Goal: Complete application form: Complete application form

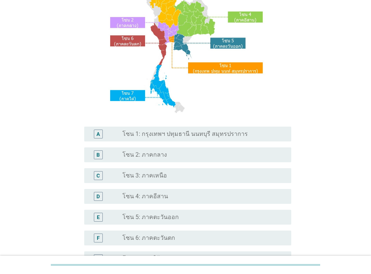
scroll to position [128, 0]
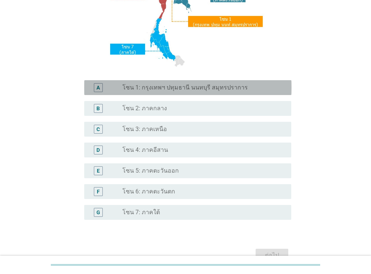
click at [187, 85] on label "โซน 1: กรุงเทพฯ ปทุมธานี นนทบุรี สมุทรปราการ" at bounding box center [186, 87] width 126 height 7
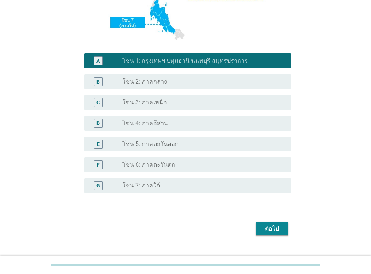
scroll to position [170, 0]
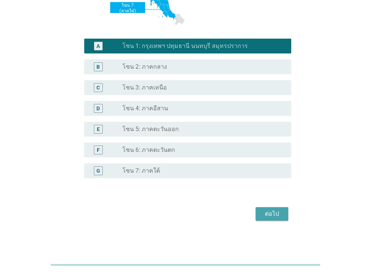
click at [280, 216] on div "ต่อไป" at bounding box center [272, 213] width 21 height 9
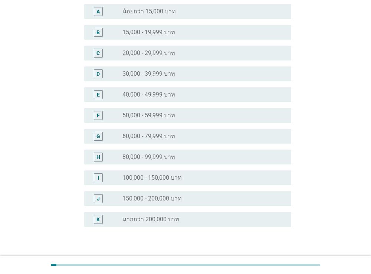
scroll to position [123, 0]
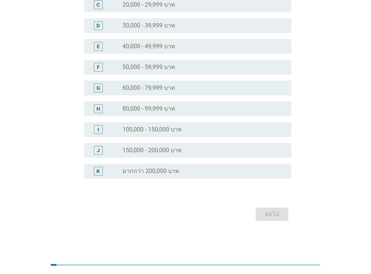
click at [154, 152] on label "150,000 - 200,000 บาท" at bounding box center [152, 150] width 59 height 7
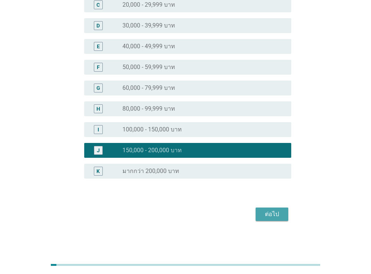
click at [271, 215] on div "ต่อไป" at bounding box center [272, 214] width 21 height 9
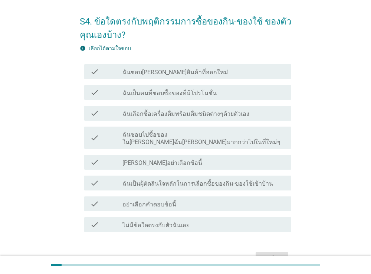
scroll to position [43, 0]
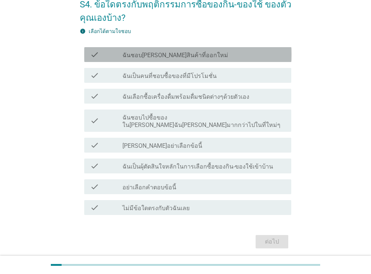
click at [182, 57] on label "ฉันชอบ[PERSON_NAME]สินค้าที่ออกใหม่" at bounding box center [176, 55] width 106 height 7
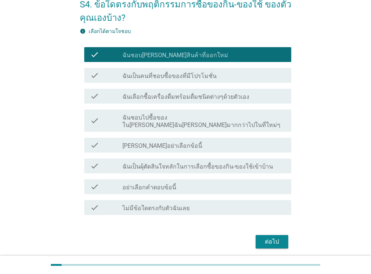
click at [161, 75] on label "ฉันเป็นคนที่ชอบซื้อของที่มีโปรโมชั่น" at bounding box center [170, 75] width 94 height 7
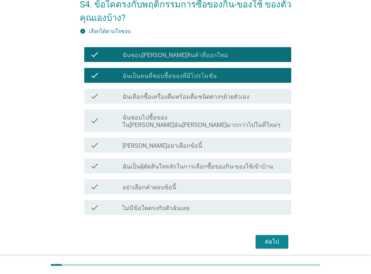
click at [192, 98] on label "ฉันเลือกซื้อเครื่องดื่มพร้อมดื่มชนิดต่างๆด้วยตัวเอง" at bounding box center [186, 96] width 127 height 7
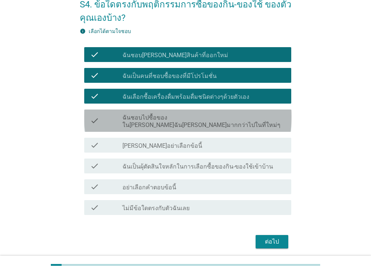
click at [182, 117] on label "ฉันชอบไปซื้อของใน[PERSON_NAME]ฉัน[PERSON_NAME]มากกว่าไปในที่ใหม่ๆ" at bounding box center [204, 121] width 163 height 15
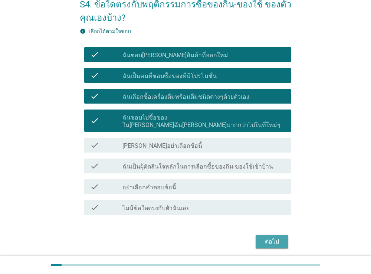
click at [276, 237] on div "ต่อไป" at bounding box center [272, 241] width 21 height 9
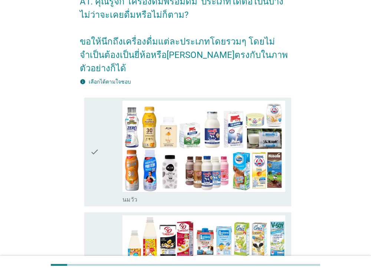
scroll to position [85, 0]
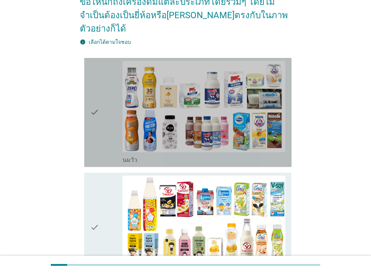
click at [94, 99] on icon "check" at bounding box center [94, 112] width 9 height 103
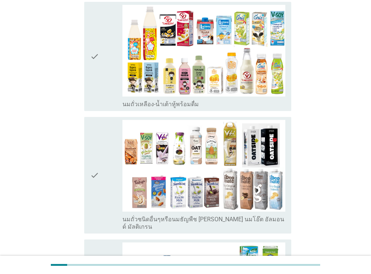
scroll to position [257, 0]
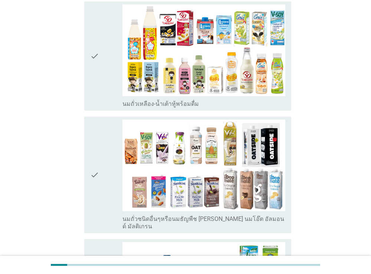
click at [95, 45] on icon "check" at bounding box center [94, 55] width 9 height 103
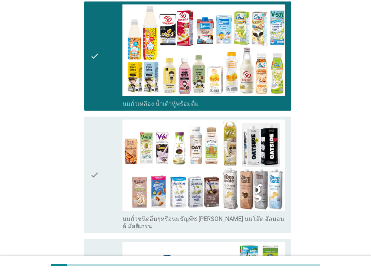
click at [97, 155] on icon "check" at bounding box center [94, 175] width 9 height 111
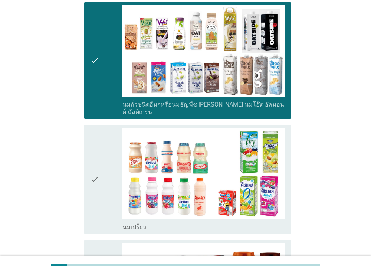
scroll to position [385, 0]
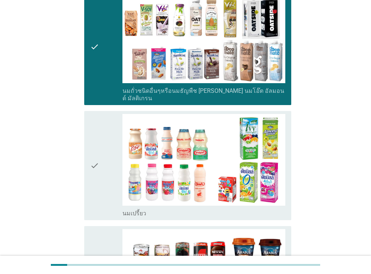
click at [96, 151] on icon "check" at bounding box center [94, 165] width 9 height 103
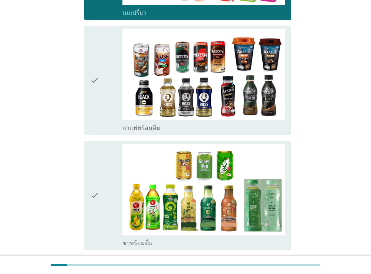
scroll to position [599, 0]
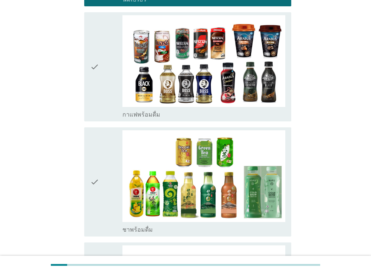
click at [95, 46] on icon "check" at bounding box center [94, 66] width 9 height 103
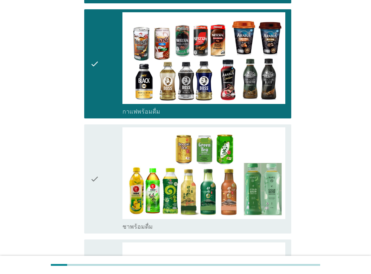
scroll to position [684, 0]
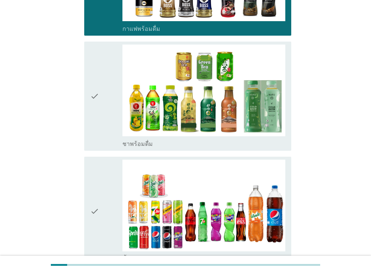
click at [94, 78] on icon "check" at bounding box center [94, 96] width 9 height 103
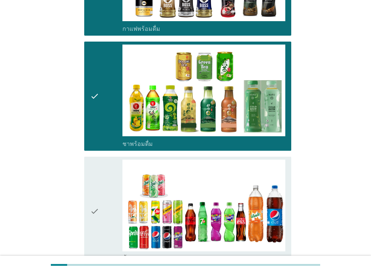
click at [95, 188] on icon "check" at bounding box center [94, 211] width 9 height 103
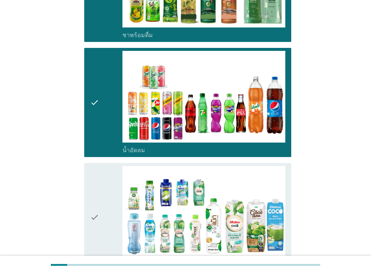
scroll to position [856, 0]
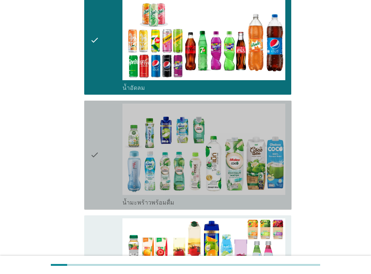
click at [95, 135] on icon "check" at bounding box center [94, 155] width 9 height 103
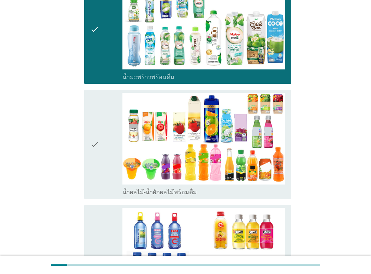
scroll to position [984, 0]
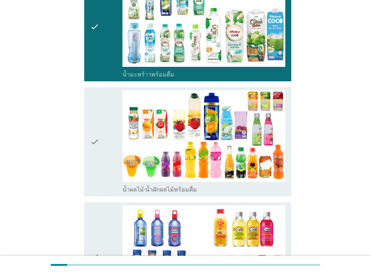
click at [96, 122] on icon "check" at bounding box center [94, 141] width 9 height 103
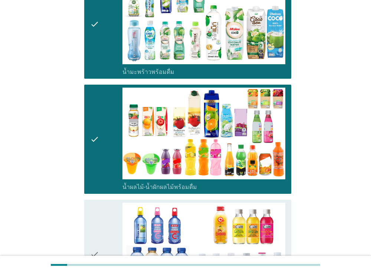
scroll to position [1155, 0]
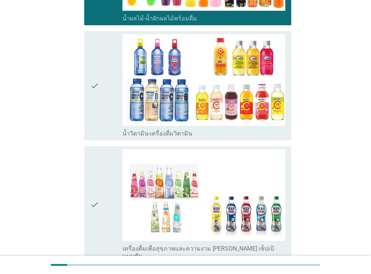
click at [98, 65] on icon "check" at bounding box center [94, 85] width 9 height 103
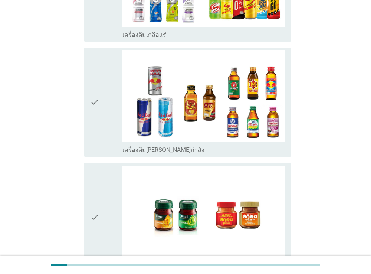
scroll to position [1497, 0]
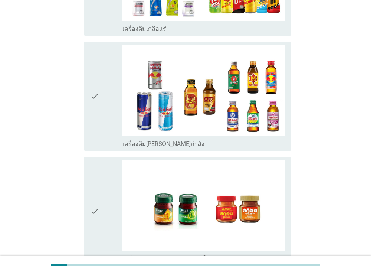
click at [98, 71] on icon "check" at bounding box center [94, 96] width 9 height 103
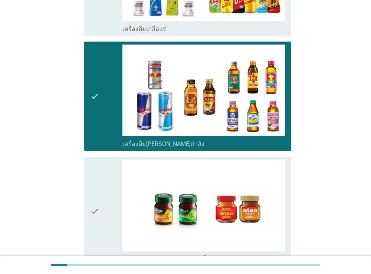
click at [98, 189] on icon "check" at bounding box center [94, 211] width 9 height 103
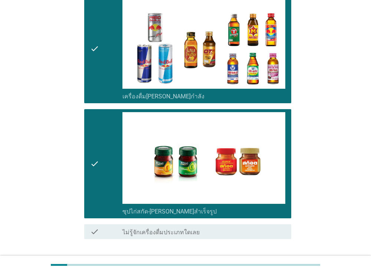
scroll to position [1565, 0]
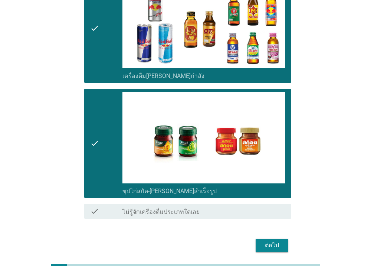
click at [277, 241] on div "ต่อไป" at bounding box center [272, 245] width 21 height 9
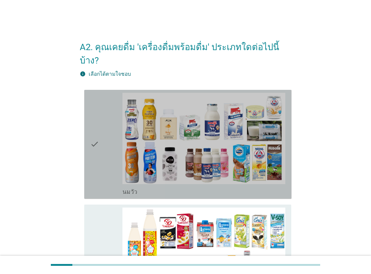
click at [92, 133] on icon "check" at bounding box center [94, 144] width 9 height 103
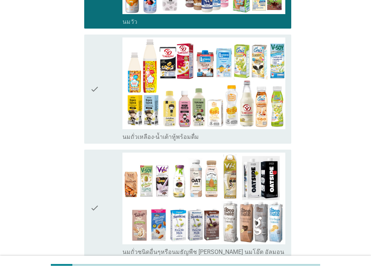
scroll to position [171, 0]
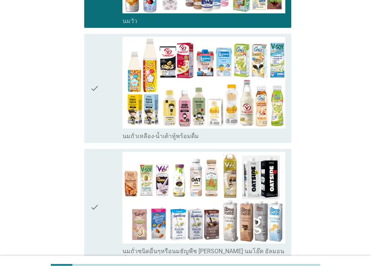
click at [98, 67] on icon "check" at bounding box center [94, 88] width 9 height 103
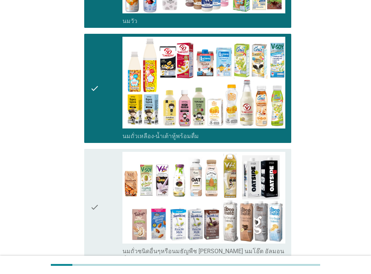
click at [98, 172] on icon "check" at bounding box center [94, 207] width 9 height 111
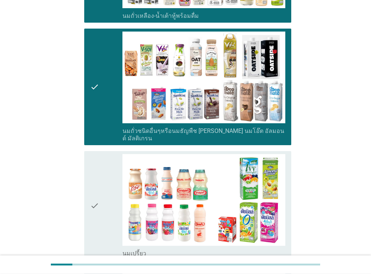
scroll to position [342, 0]
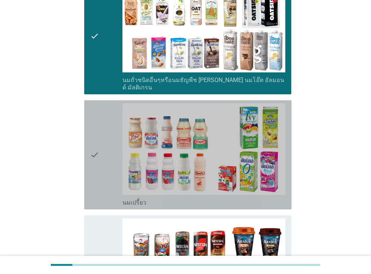
click at [93, 137] on icon "check" at bounding box center [94, 154] width 9 height 103
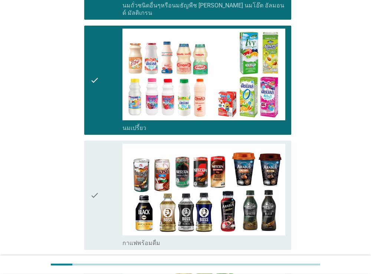
scroll to position [513, 0]
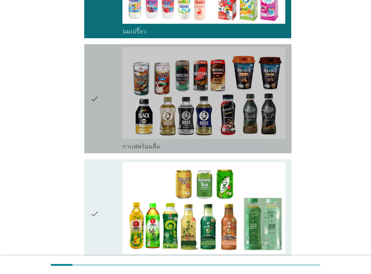
click at [95, 81] on icon "check" at bounding box center [94, 98] width 9 height 103
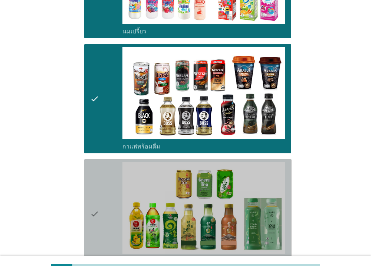
click at [96, 189] on icon "check" at bounding box center [94, 213] width 9 height 103
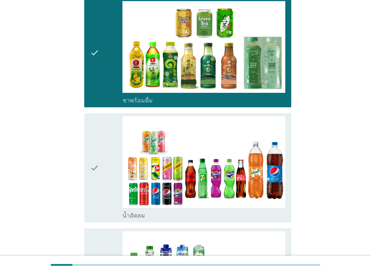
scroll to position [727, 0]
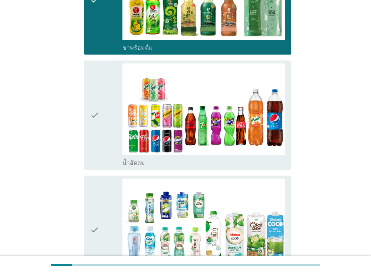
click at [102, 99] on div "check" at bounding box center [106, 115] width 33 height 103
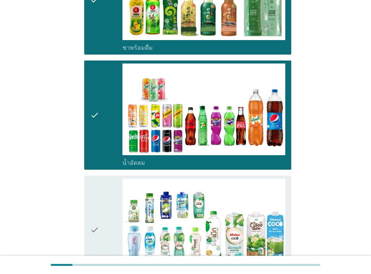
click at [102, 203] on div "check" at bounding box center [106, 230] width 33 height 103
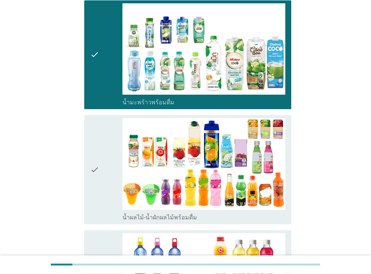
scroll to position [941, 0]
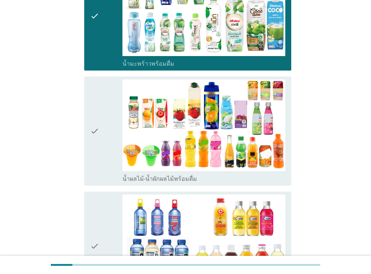
click at [97, 114] on icon "check" at bounding box center [94, 130] width 9 height 103
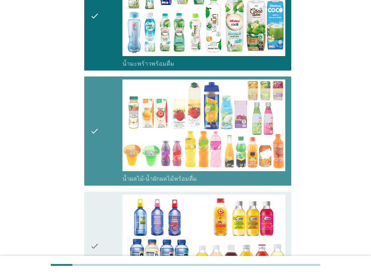
click at [98, 223] on icon "check" at bounding box center [94, 246] width 9 height 103
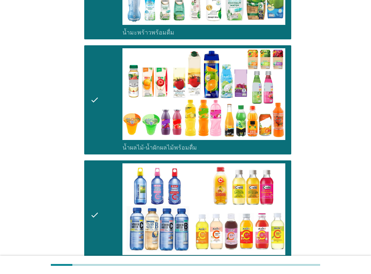
scroll to position [1112, 0]
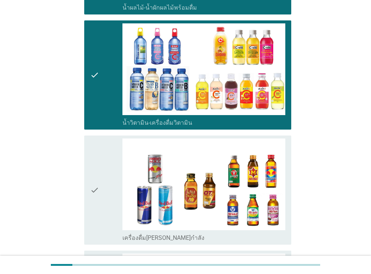
click at [96, 187] on icon "check" at bounding box center [94, 190] width 9 height 103
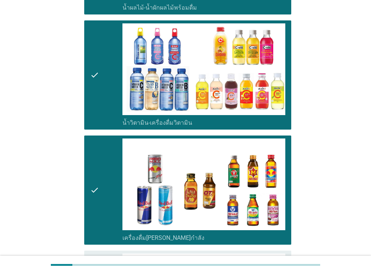
scroll to position [1240, 0]
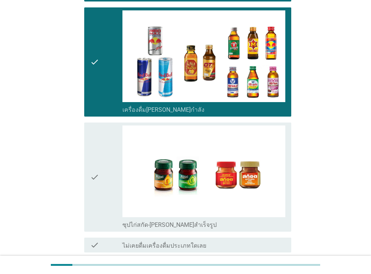
click at [100, 56] on div "check" at bounding box center [106, 61] width 33 height 103
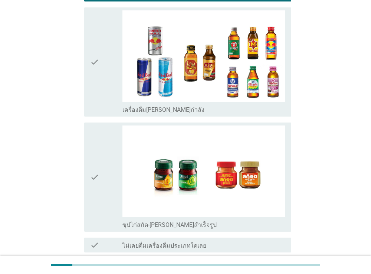
click at [94, 151] on icon "check" at bounding box center [94, 177] width 9 height 103
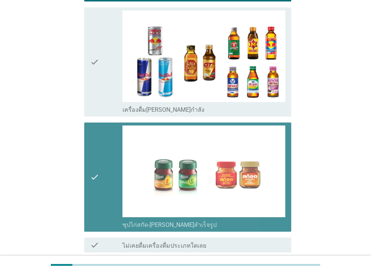
scroll to position [1282, 0]
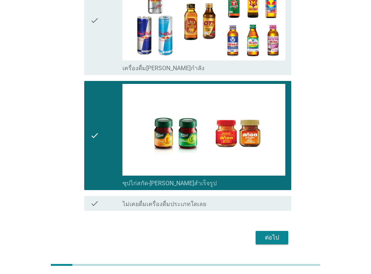
click at [270, 233] on div "ต่อไป" at bounding box center [272, 237] width 21 height 9
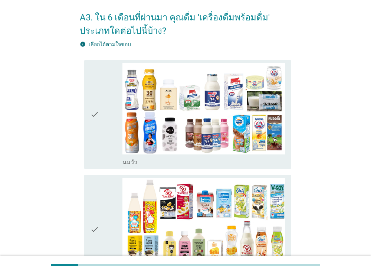
scroll to position [85, 0]
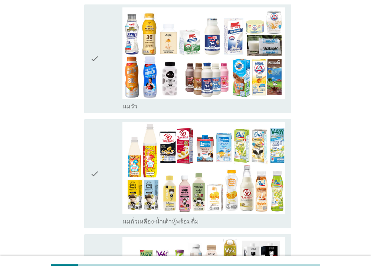
click at [88, 65] on div "check check_box_outline_blank [PERSON_NAME]" at bounding box center [188, 58] width 208 height 109
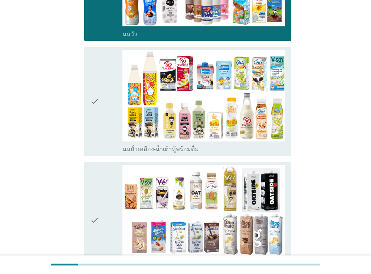
scroll to position [171, 0]
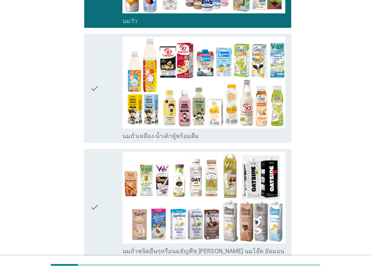
click at [95, 81] on icon "check" at bounding box center [94, 88] width 9 height 103
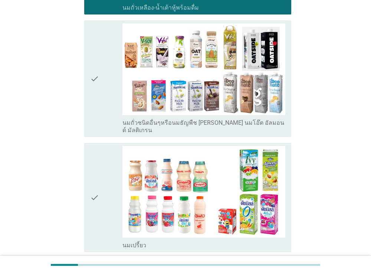
click at [97, 71] on icon "check" at bounding box center [94, 78] width 9 height 111
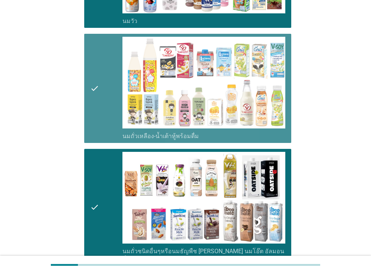
click at [96, 82] on icon "check" at bounding box center [94, 88] width 9 height 103
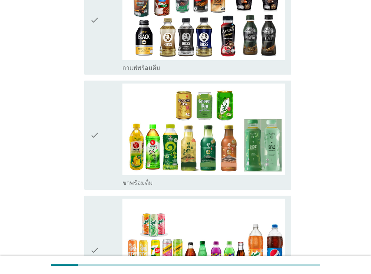
scroll to position [642, 0]
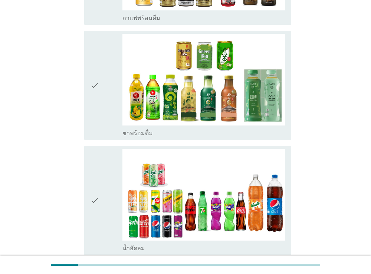
click at [94, 193] on icon "check" at bounding box center [94, 200] width 9 height 103
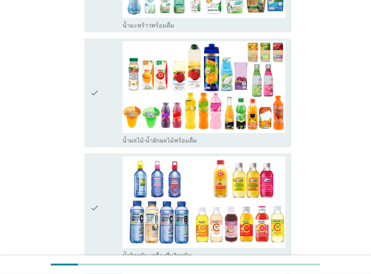
scroll to position [984, 0]
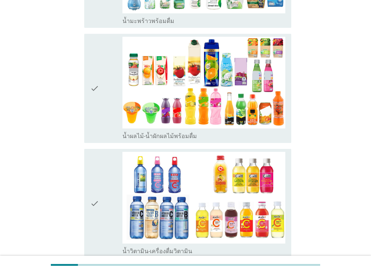
click at [94, 80] on icon "check" at bounding box center [94, 88] width 9 height 103
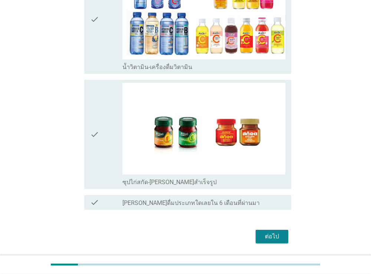
scroll to position [1181, 0]
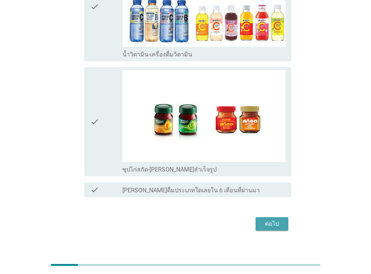
click at [266, 219] on div "ต่อไป" at bounding box center [272, 223] width 21 height 9
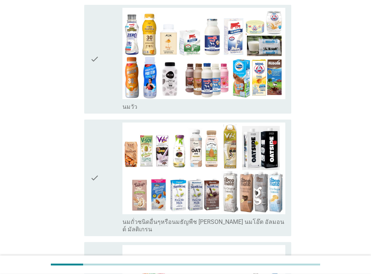
scroll to position [85, 0]
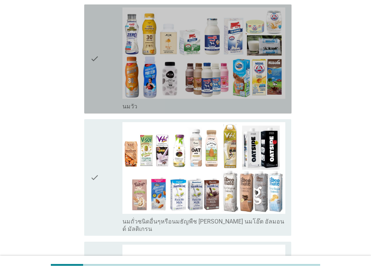
click at [91, 61] on icon "check" at bounding box center [94, 58] width 9 height 103
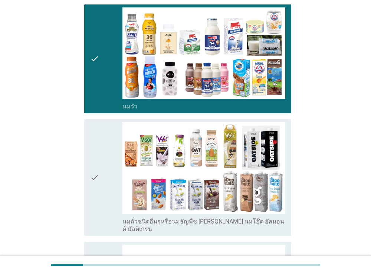
click at [91, 166] on icon "check" at bounding box center [94, 177] width 9 height 111
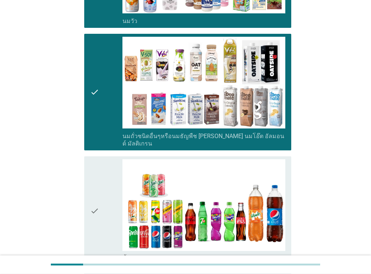
scroll to position [257, 0]
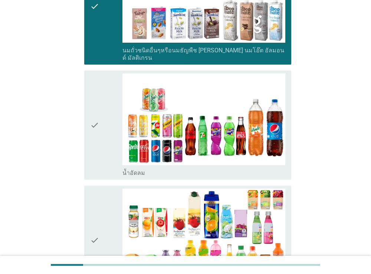
click at [97, 115] on icon "check" at bounding box center [94, 125] width 9 height 103
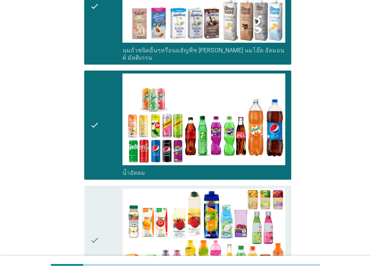
scroll to position [377, 0]
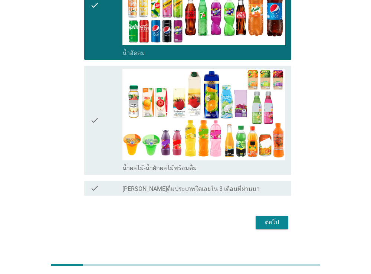
click at [97, 108] on icon "check" at bounding box center [94, 120] width 9 height 103
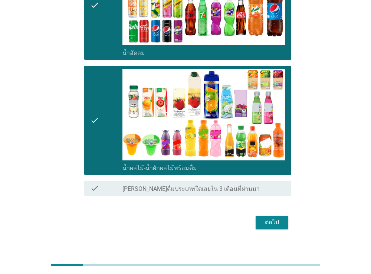
click at [272, 218] on div "ต่อไป" at bounding box center [272, 222] width 21 height 9
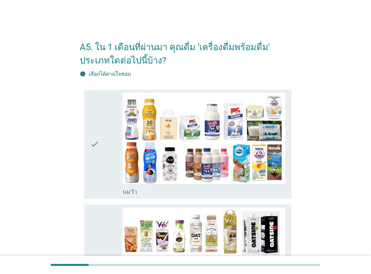
click at [101, 153] on div "check" at bounding box center [106, 144] width 33 height 103
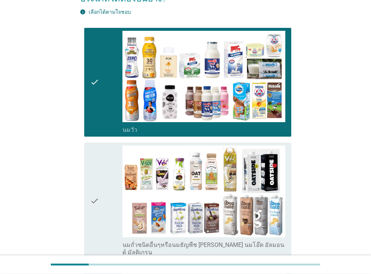
scroll to position [171, 0]
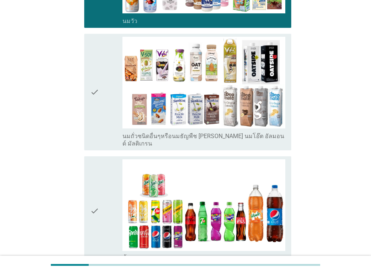
click at [100, 87] on div "check" at bounding box center [106, 92] width 33 height 111
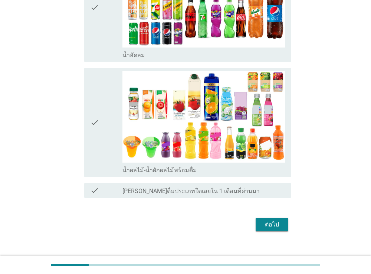
scroll to position [377, 0]
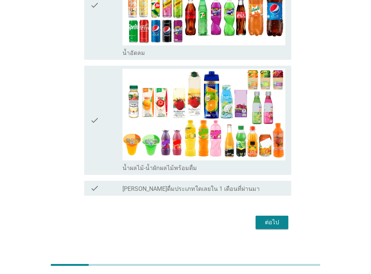
click at [105, 29] on div "check" at bounding box center [106, 5] width 33 height 103
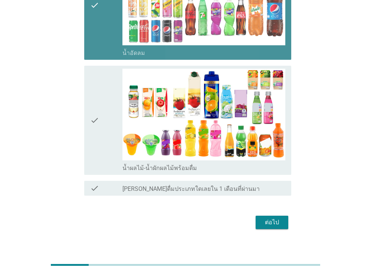
click at [89, 126] on div "check check_box น้ำผลไม้-น้ำผักผลไม้พร้อมดื่ม" at bounding box center [188, 120] width 208 height 109
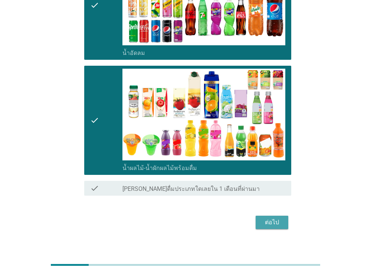
click at [276, 218] on div "ต่อไป" at bounding box center [272, 222] width 21 height 9
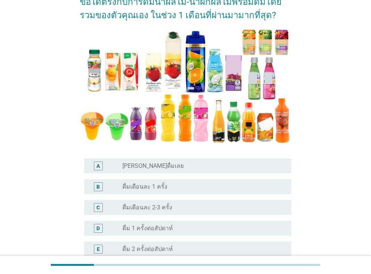
scroll to position [128, 0]
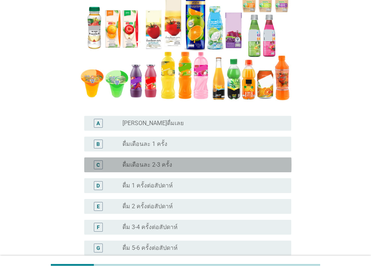
click at [221, 167] on div "radio_button_unchecked ดื่มเดือนละ 2-3 ครั้ง" at bounding box center [201, 164] width 157 height 7
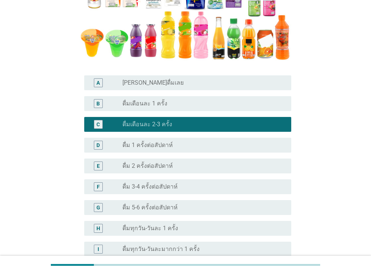
scroll to position [247, 0]
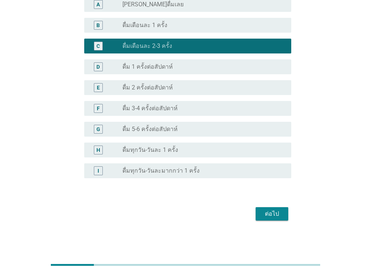
click at [274, 214] on div "ต่อไป" at bounding box center [272, 213] width 21 height 9
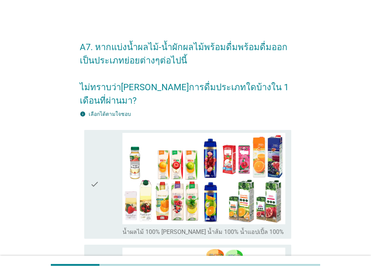
scroll to position [43, 0]
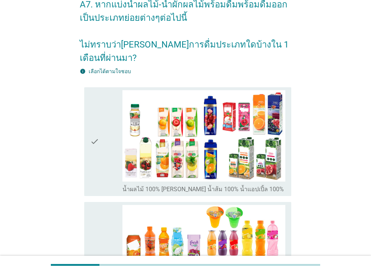
click at [95, 127] on icon "check" at bounding box center [94, 141] width 9 height 103
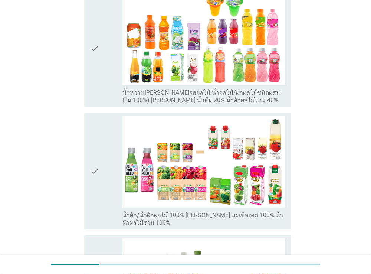
scroll to position [257, 0]
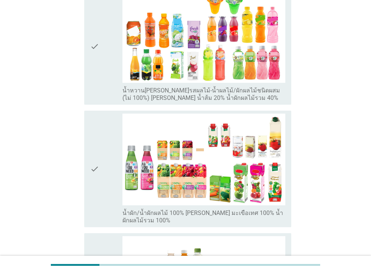
click at [97, 162] on icon "check" at bounding box center [94, 169] width 9 height 111
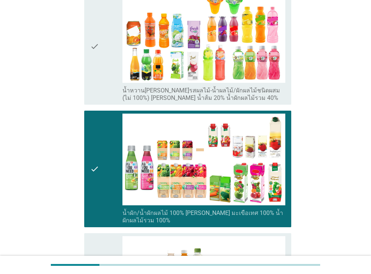
scroll to position [439, 0]
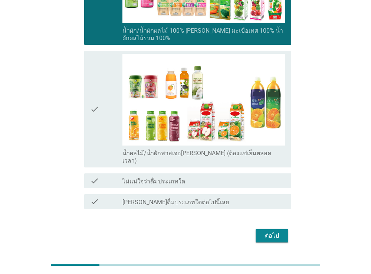
click at [277, 231] on div "ต่อไป" at bounding box center [272, 235] width 21 height 9
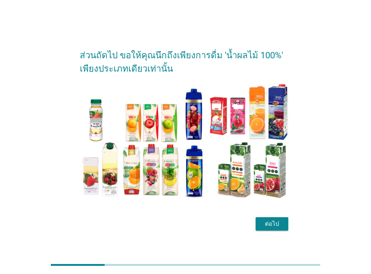
scroll to position [18, 0]
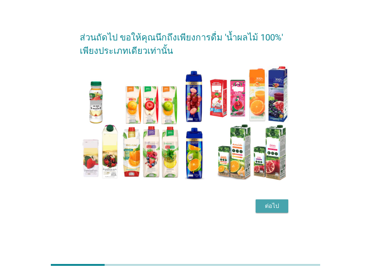
click at [277, 205] on div "ต่อไป" at bounding box center [272, 206] width 21 height 9
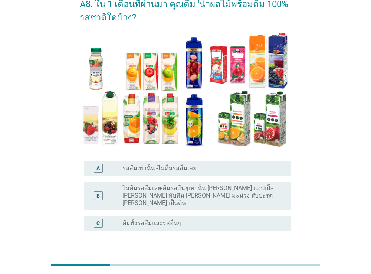
scroll to position [85, 0]
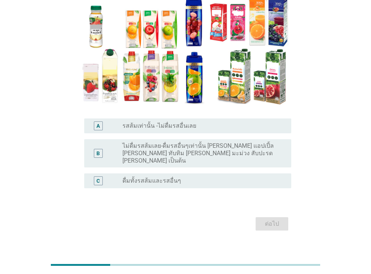
click at [163, 177] on label "ดื่มทั้งรสส้มและรสอื่นๆ" at bounding box center [152, 180] width 59 height 7
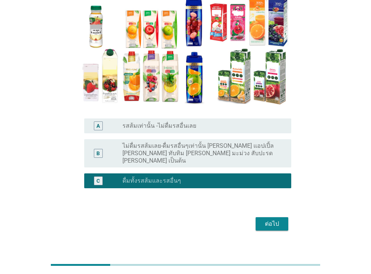
click at [270, 219] on div "ต่อไป" at bounding box center [272, 223] width 21 height 9
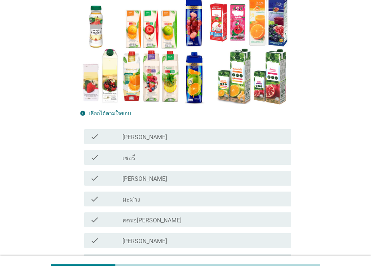
click at [162, 179] on div "check_box_outline_blank [PERSON_NAME]" at bounding box center [204, 178] width 163 height 9
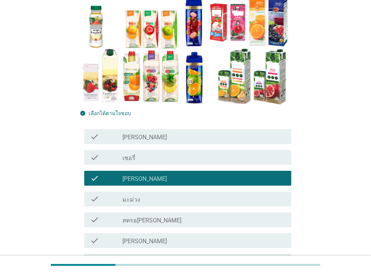
click at [164, 159] on div "check_box_outline_blank เชอรี่" at bounding box center [204, 157] width 163 height 9
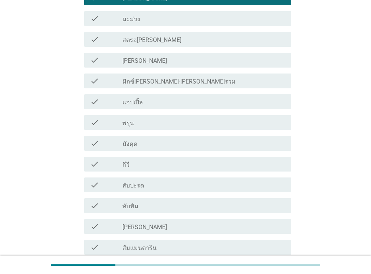
scroll to position [299, 0]
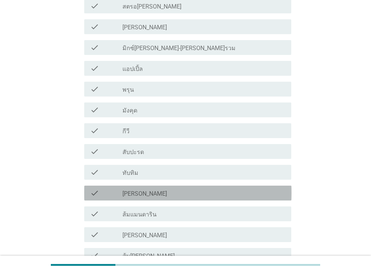
click at [162, 196] on div "check_box_outline_blank [PERSON_NAME]" at bounding box center [204, 193] width 163 height 9
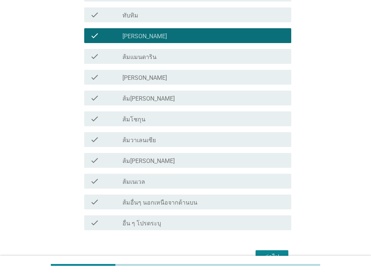
scroll to position [471, 0]
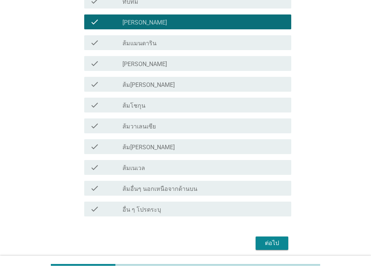
click at [284, 241] on button "ต่อไป" at bounding box center [272, 243] width 33 height 13
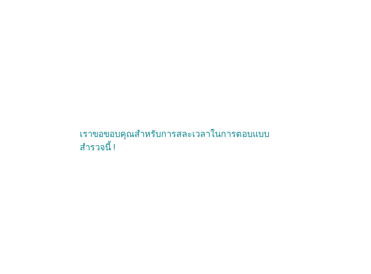
scroll to position [0, 0]
